Goal: Transaction & Acquisition: Register for event/course

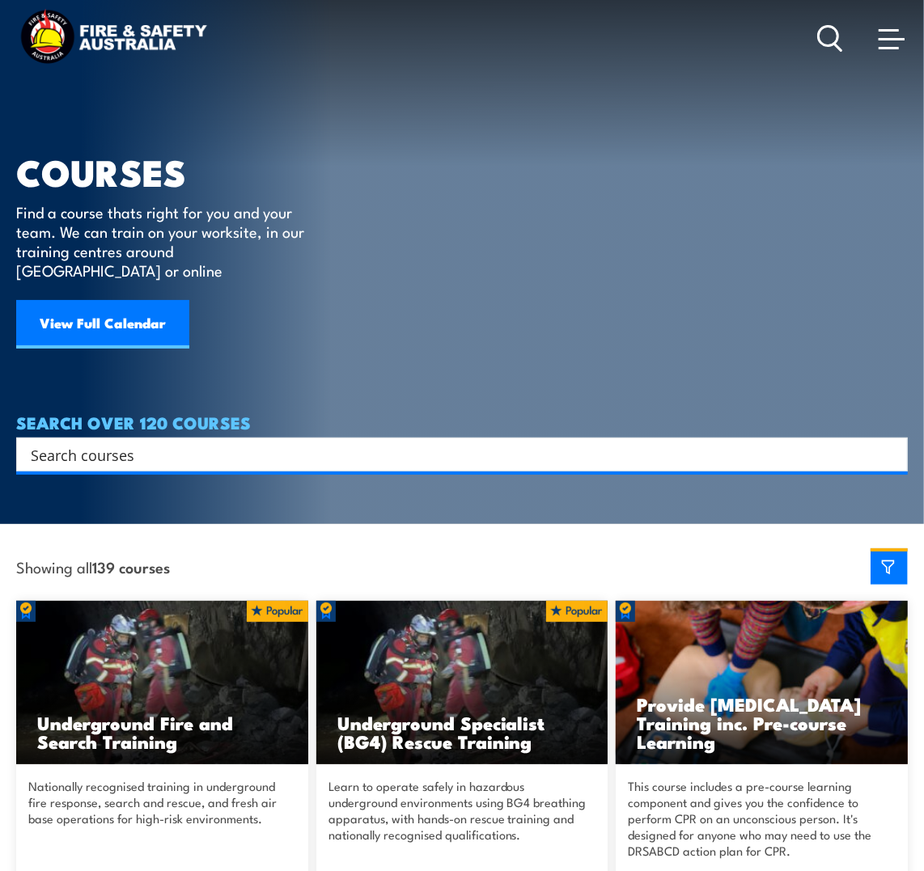
drag, startPoint x: 65, startPoint y: 307, endPoint x: 474, endPoint y: 126, distance: 447.4
click at [474, 126] on article "COURSES Find a course thats right for you and your team. We can train on your w…" at bounding box center [462, 236] width 892 height 472
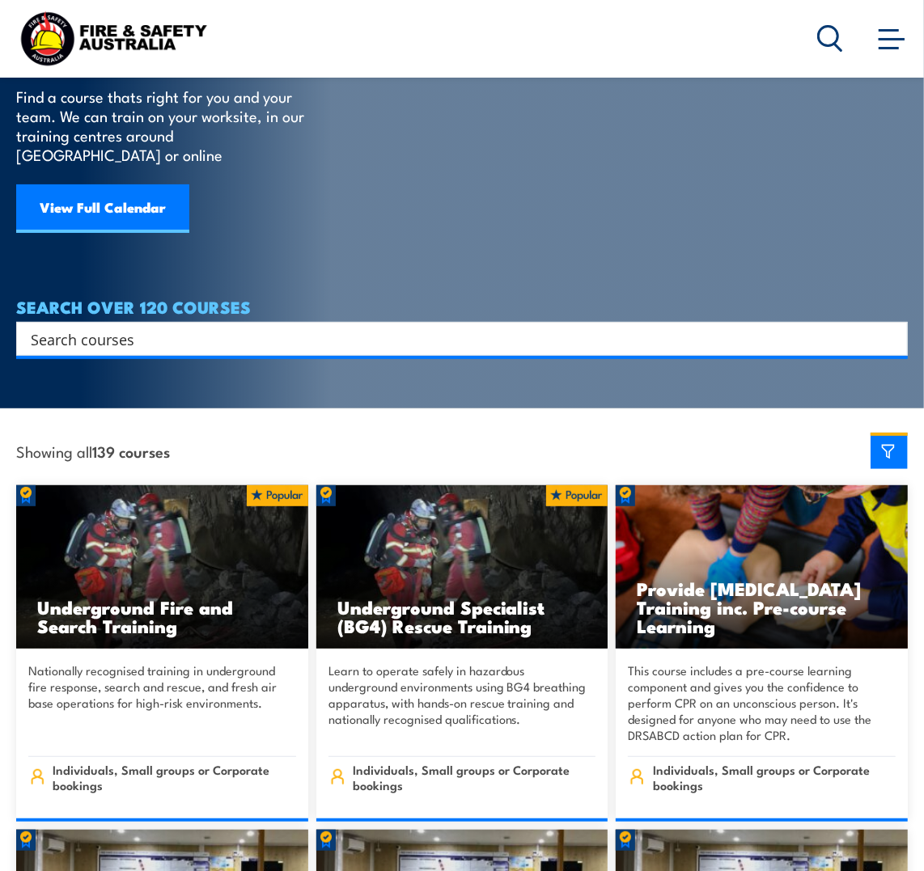
scroll to position [728, 0]
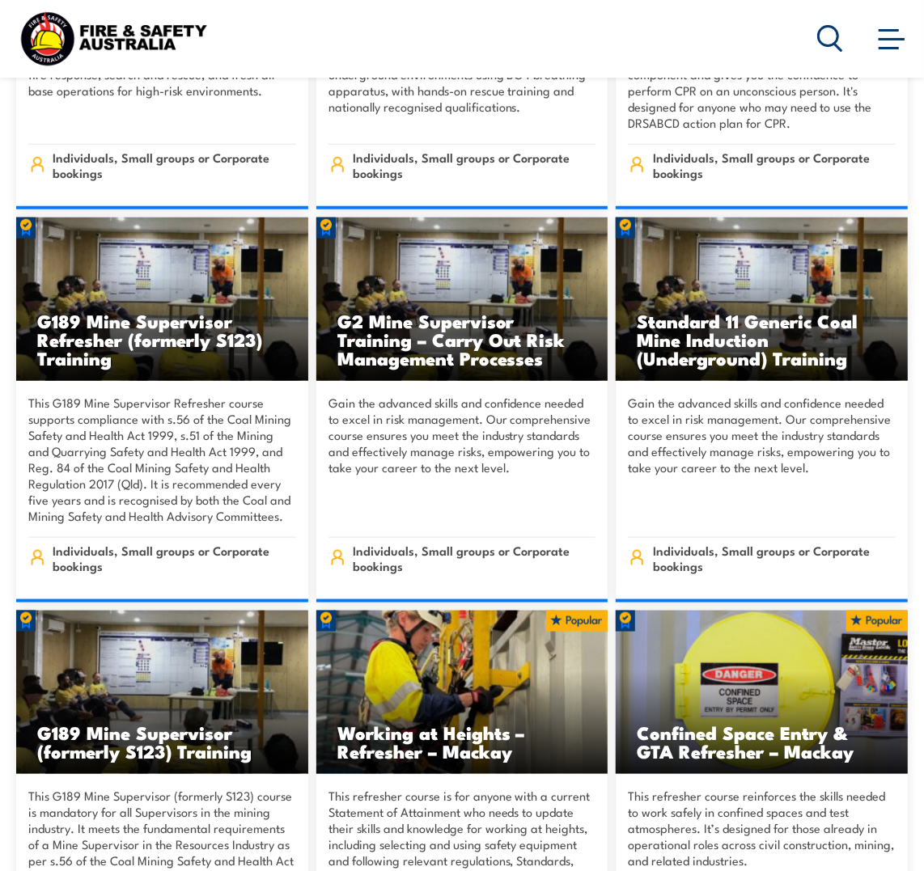
click at [890, 43] on span at bounding box center [892, 38] width 26 height 18
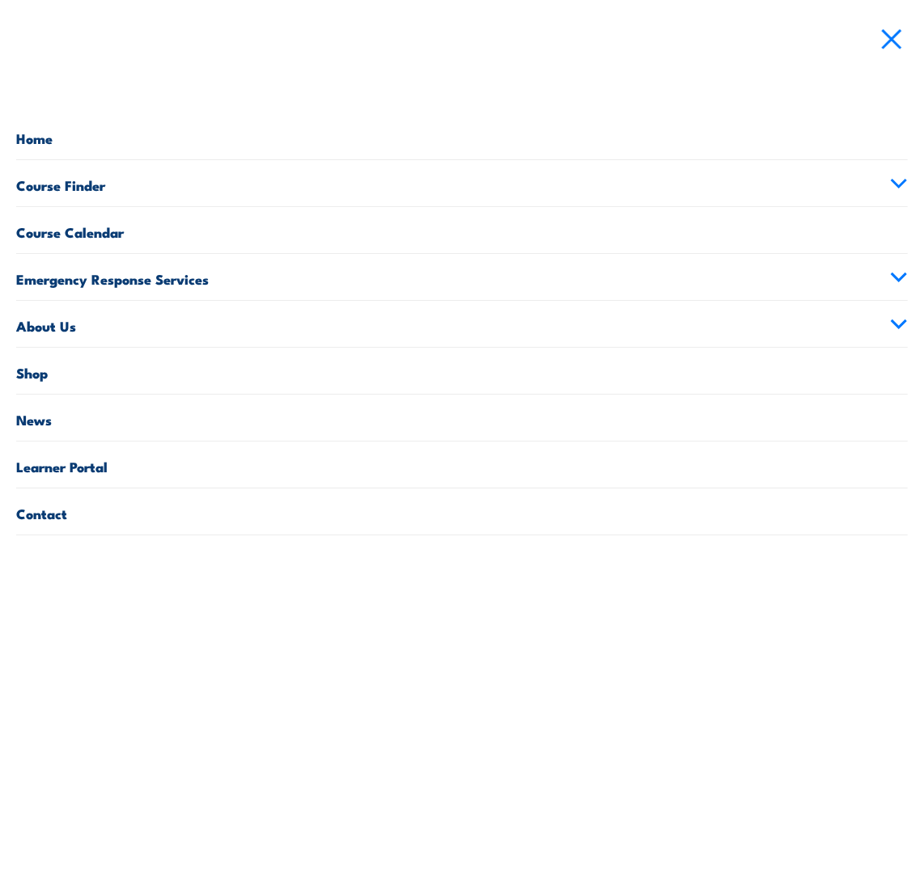
click at [890, 176] on link "Course Finder" at bounding box center [462, 183] width 892 height 46
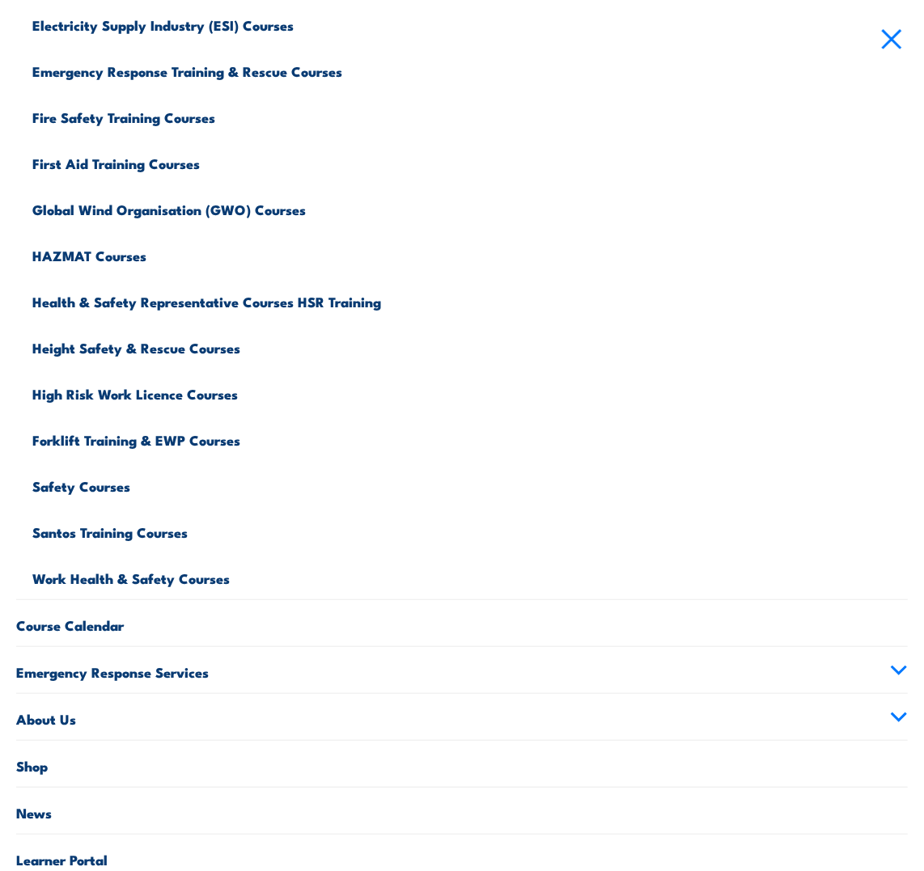
scroll to position [422, 0]
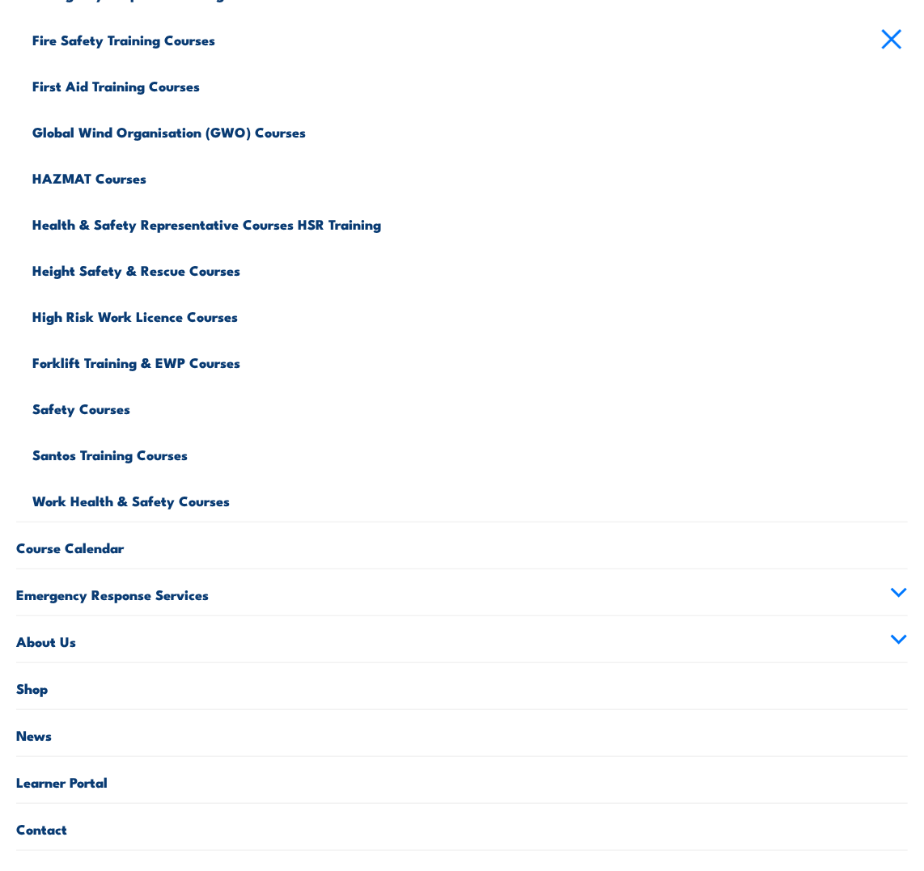
click at [151, 354] on link "Forklift Training & EWP Courses" at bounding box center [470, 360] width 876 height 46
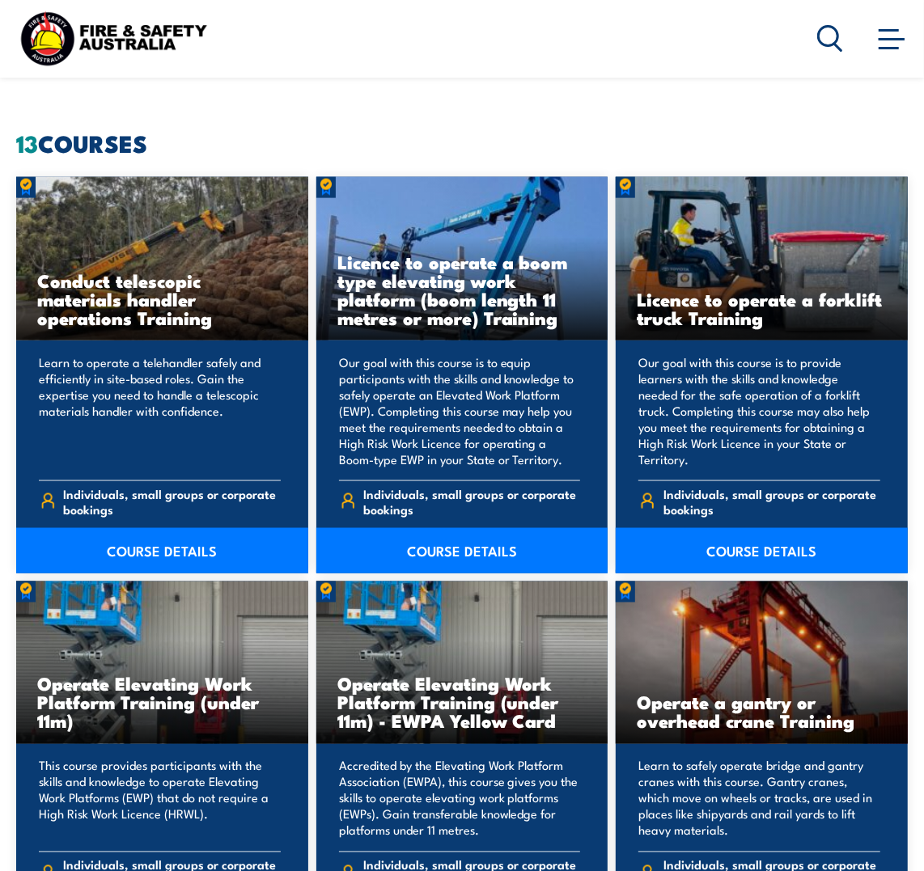
scroll to position [1133, 0]
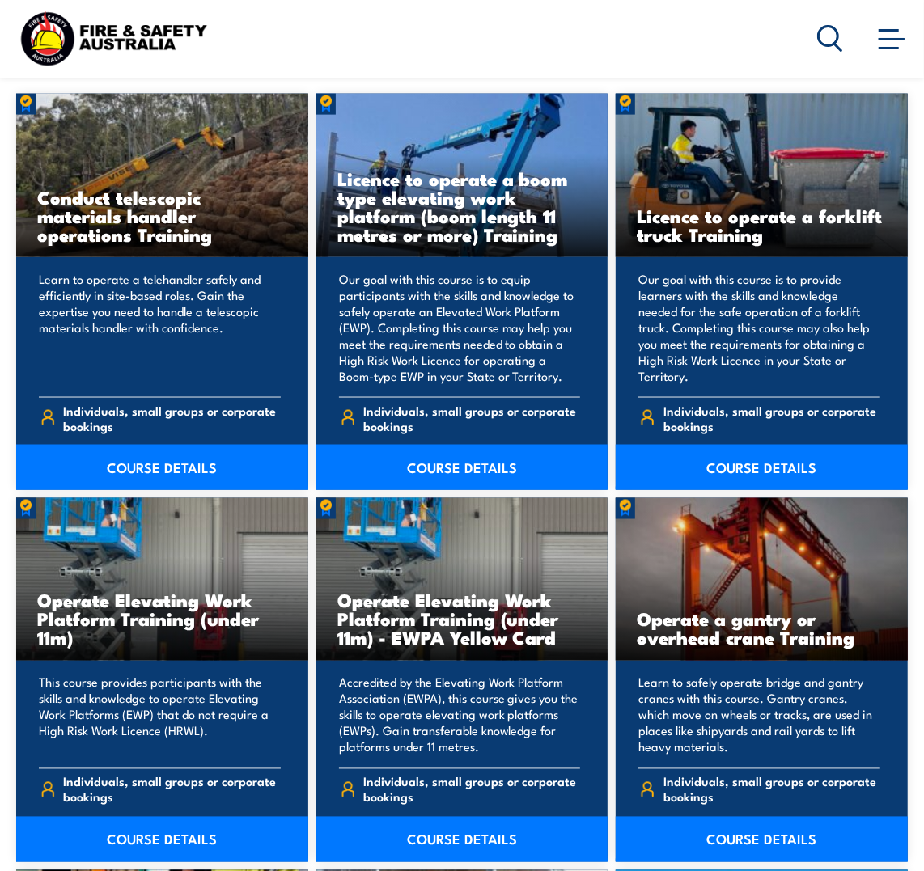
click at [744, 461] on link "COURSE DETAILS" at bounding box center [762, 467] width 292 height 45
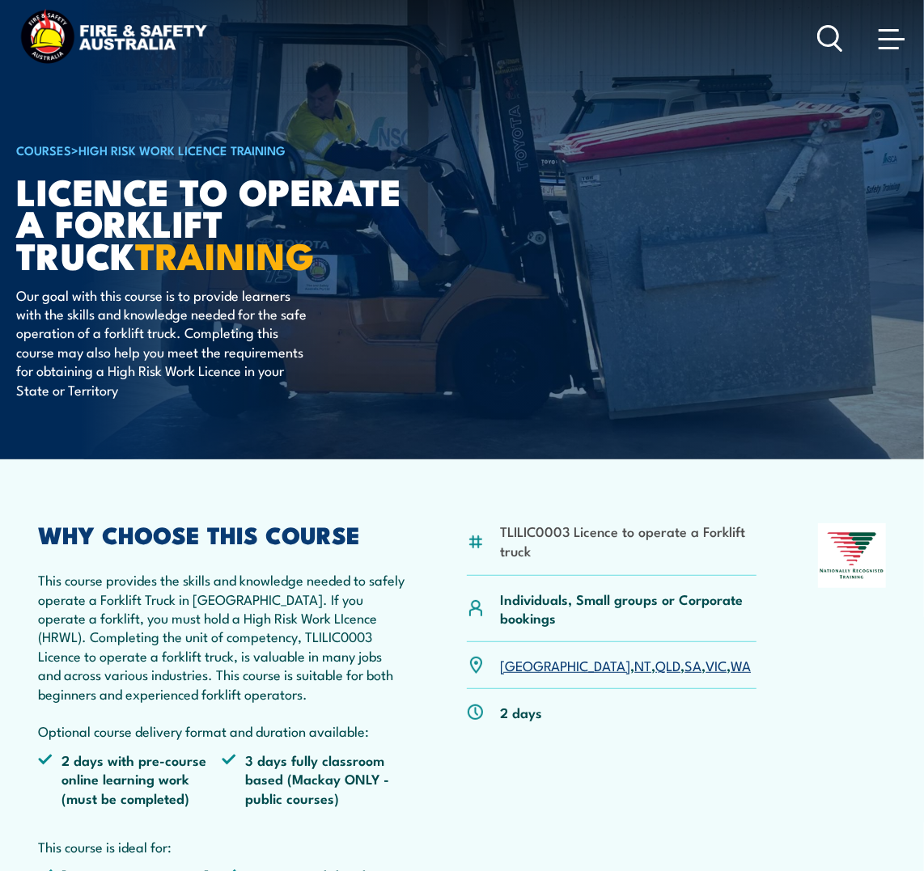
click at [655, 663] on link "QLD" at bounding box center [667, 664] width 25 height 19
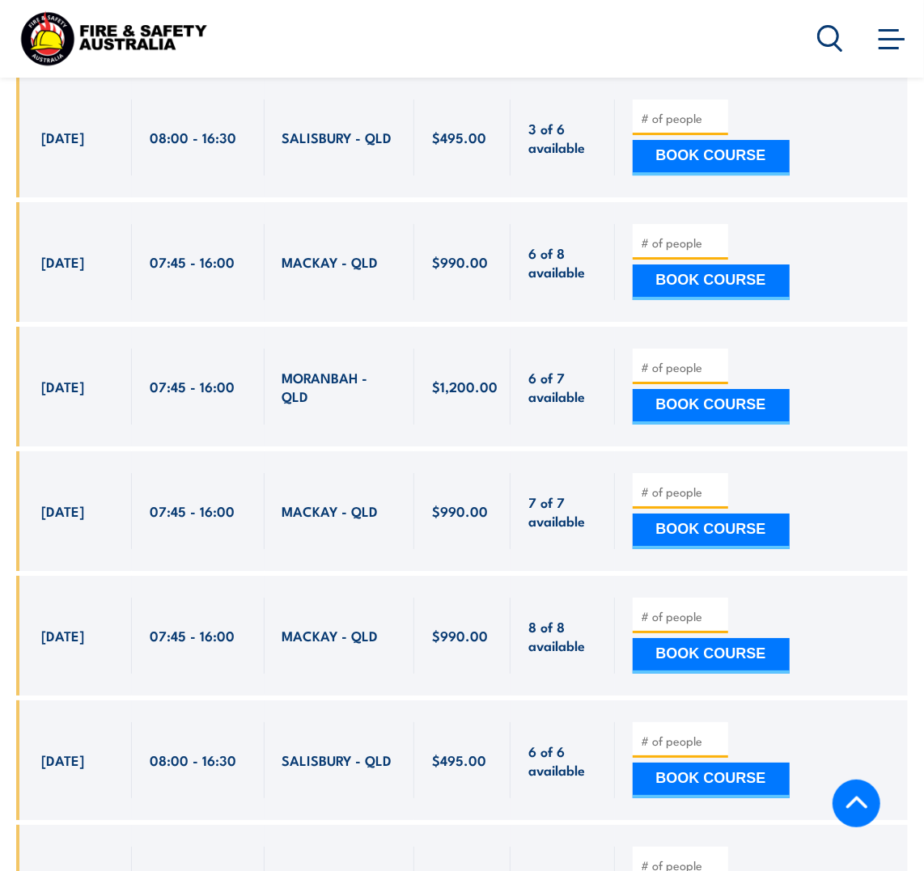
scroll to position [2947, 0]
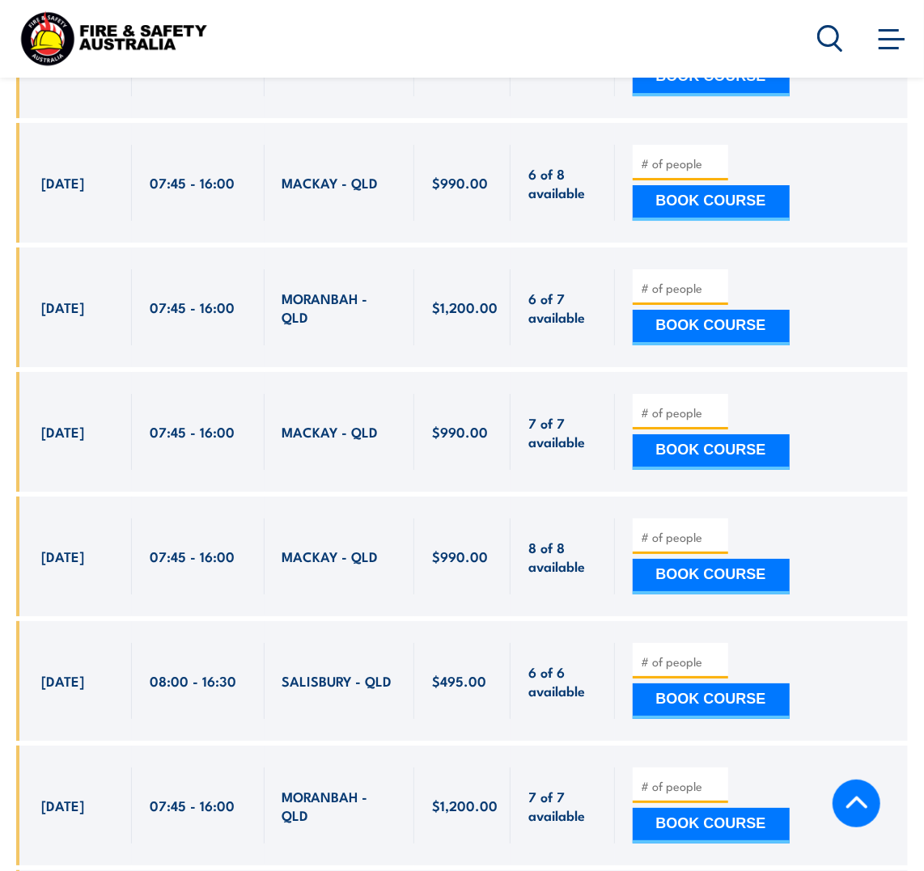
drag, startPoint x: 424, startPoint y: 587, endPoint x: 418, endPoint y: 579, distance: 10.4
